Goal: Understand process/instructions: Learn how to perform a task or action

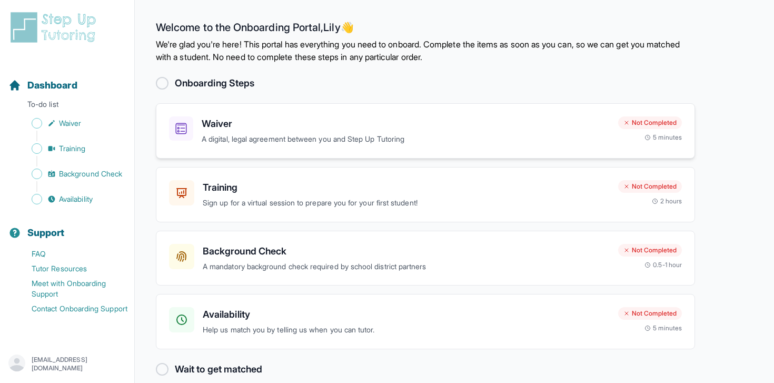
click at [447, 126] on h3 "Waiver" at bounding box center [406, 123] width 408 height 15
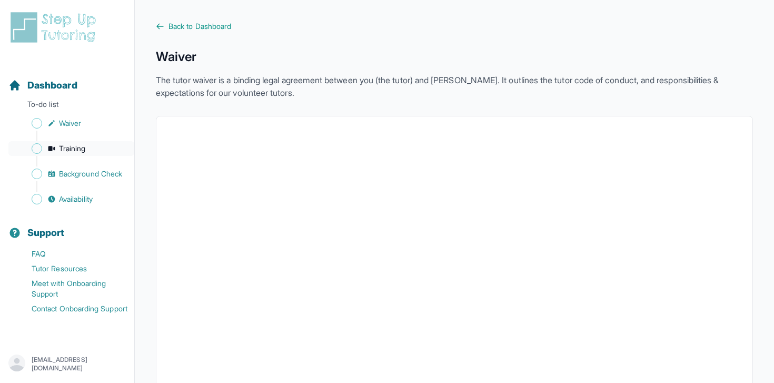
click at [68, 147] on span "Training" at bounding box center [72, 148] width 27 height 11
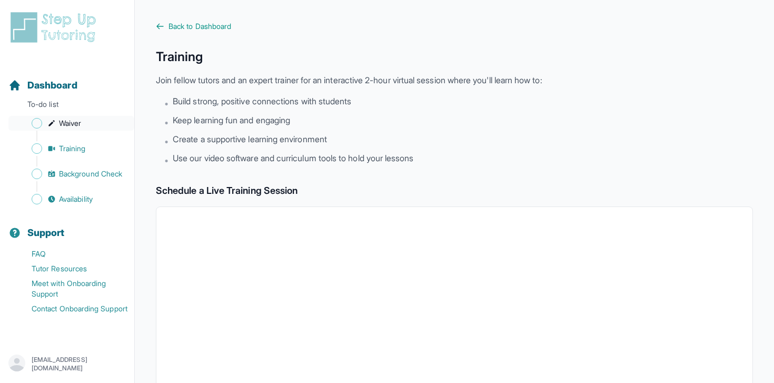
click at [37, 123] on span "Sidebar" at bounding box center [37, 123] width 11 height 11
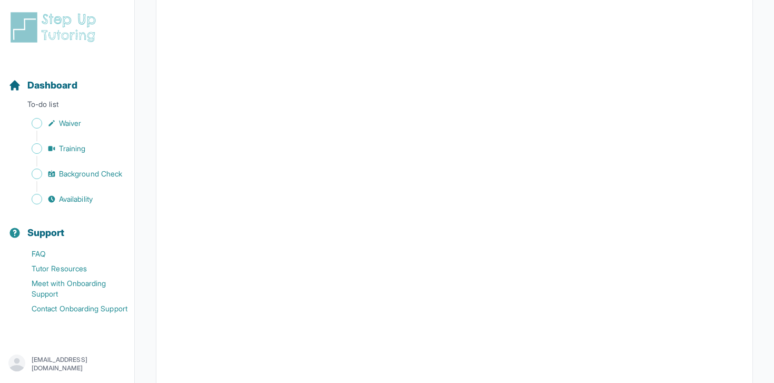
scroll to position [1252, 0]
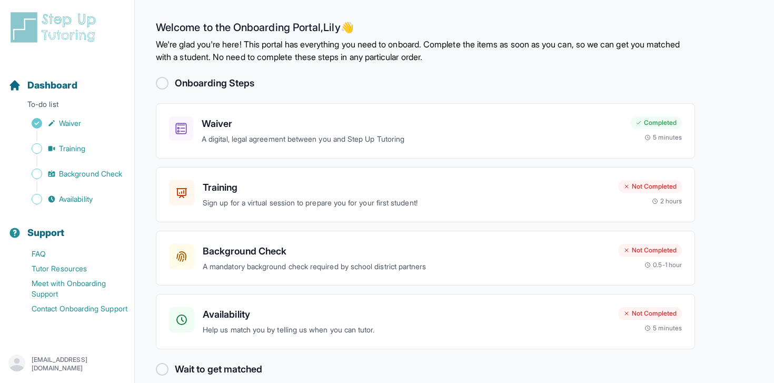
scroll to position [15, 0]
